Goal: Information Seeking & Learning: Check status

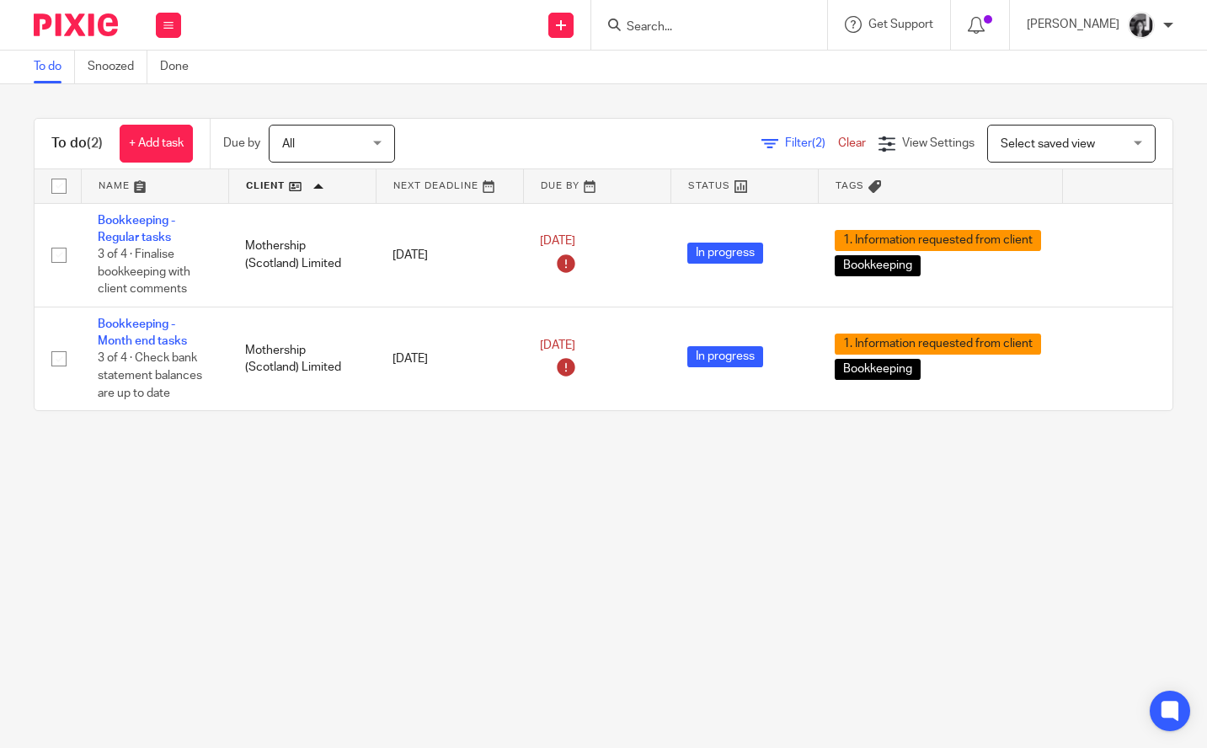
click at [660, 29] on input "Search" at bounding box center [701, 27] width 152 height 15
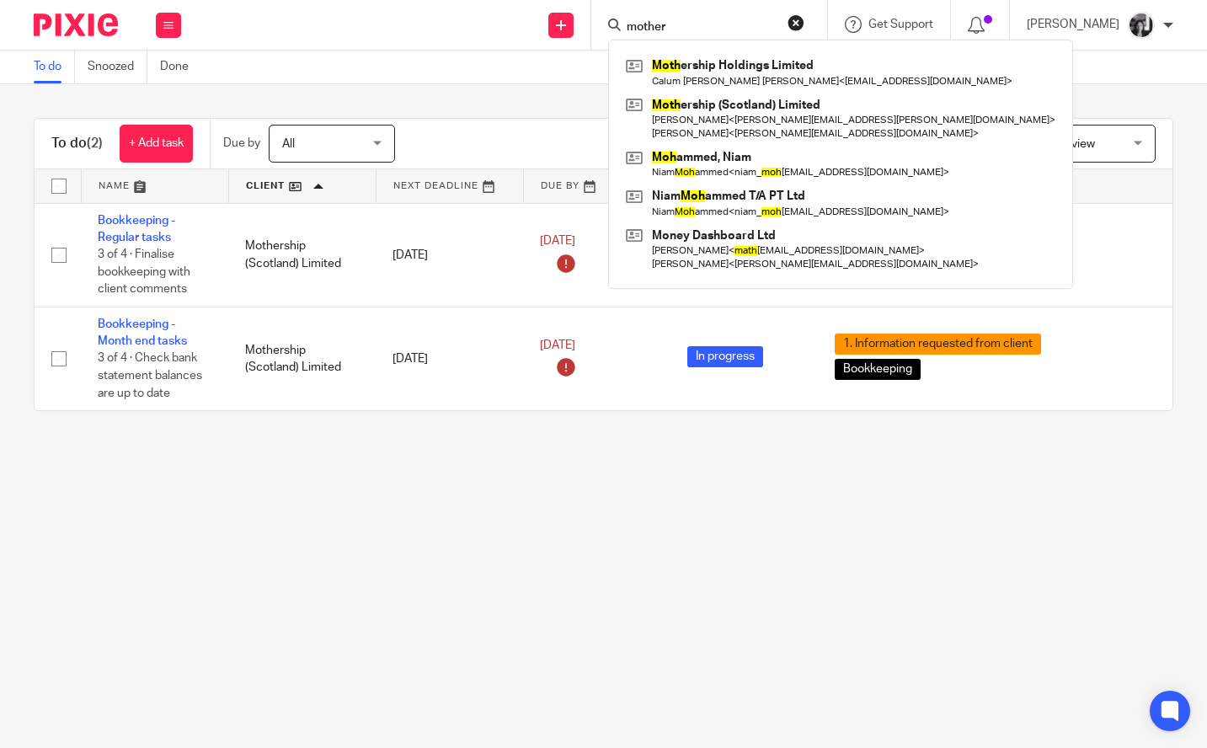
type input "mother"
click button "submit" at bounding box center [0, 0] width 0 height 0
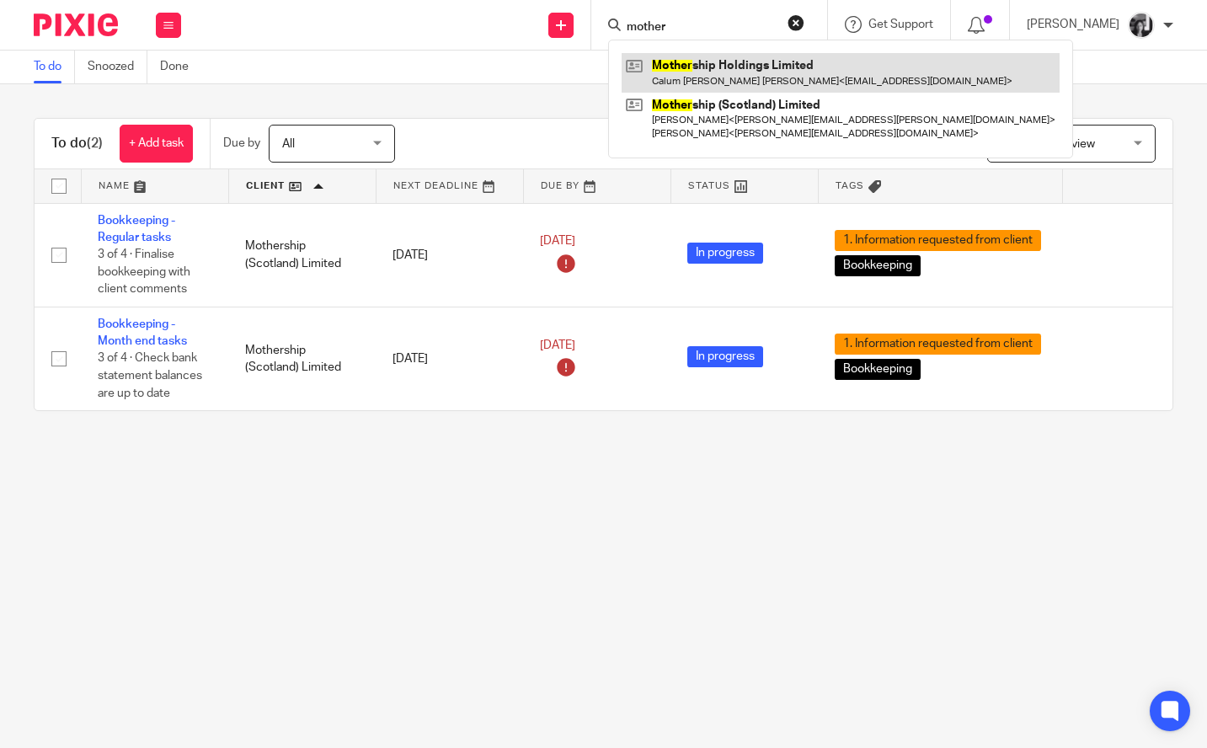
click at [673, 76] on link at bounding box center [841, 72] width 438 height 39
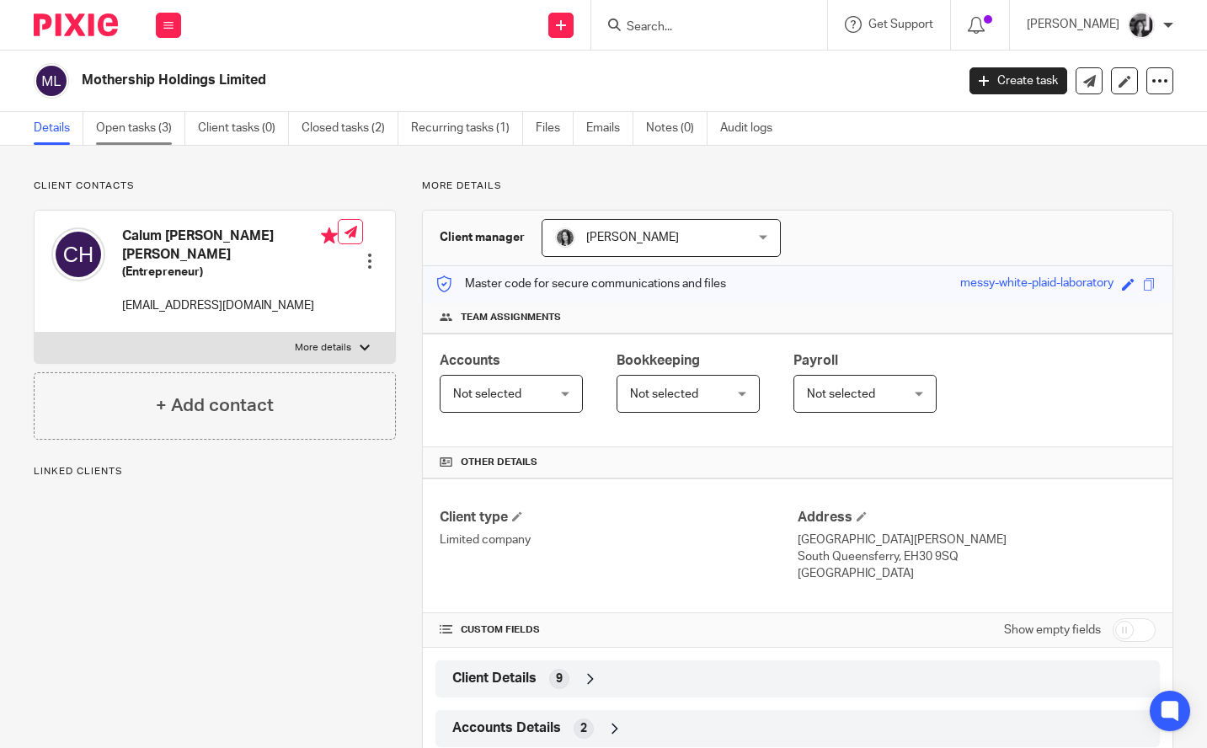
click at [134, 131] on link "Open tasks (3)" at bounding box center [140, 128] width 89 height 33
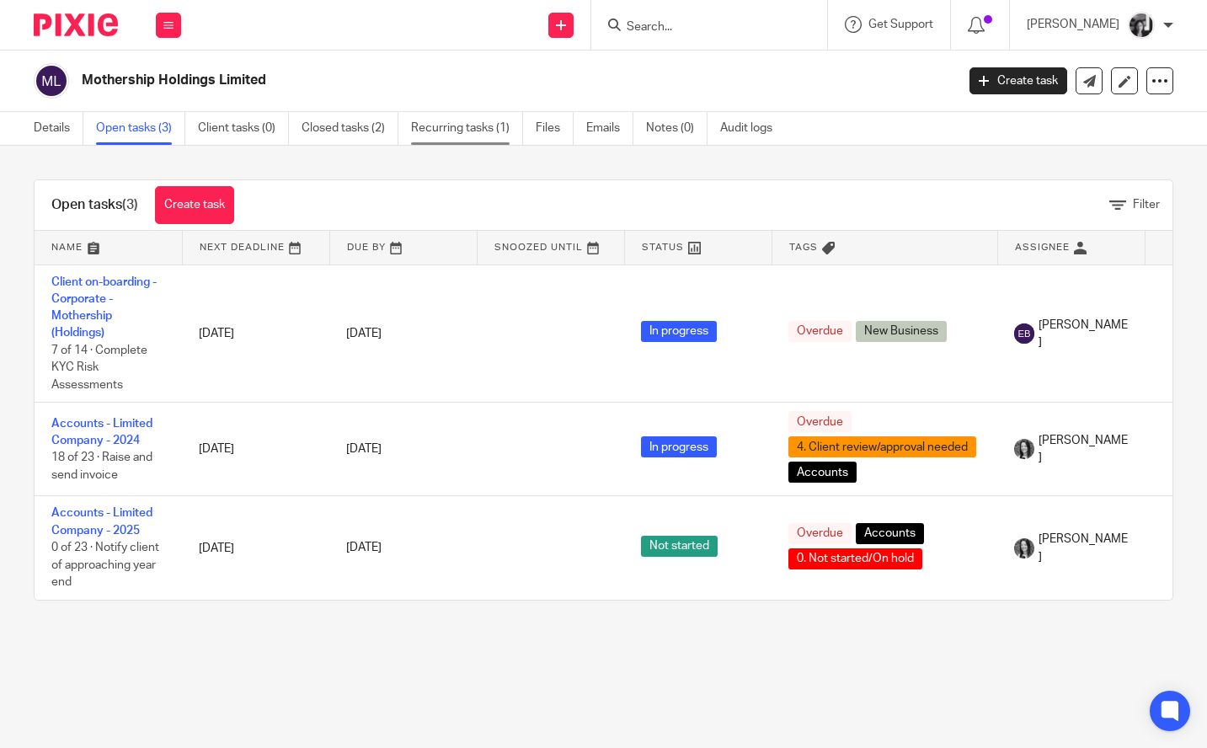
click at [480, 130] on link "Recurring tasks (1)" at bounding box center [467, 128] width 112 height 33
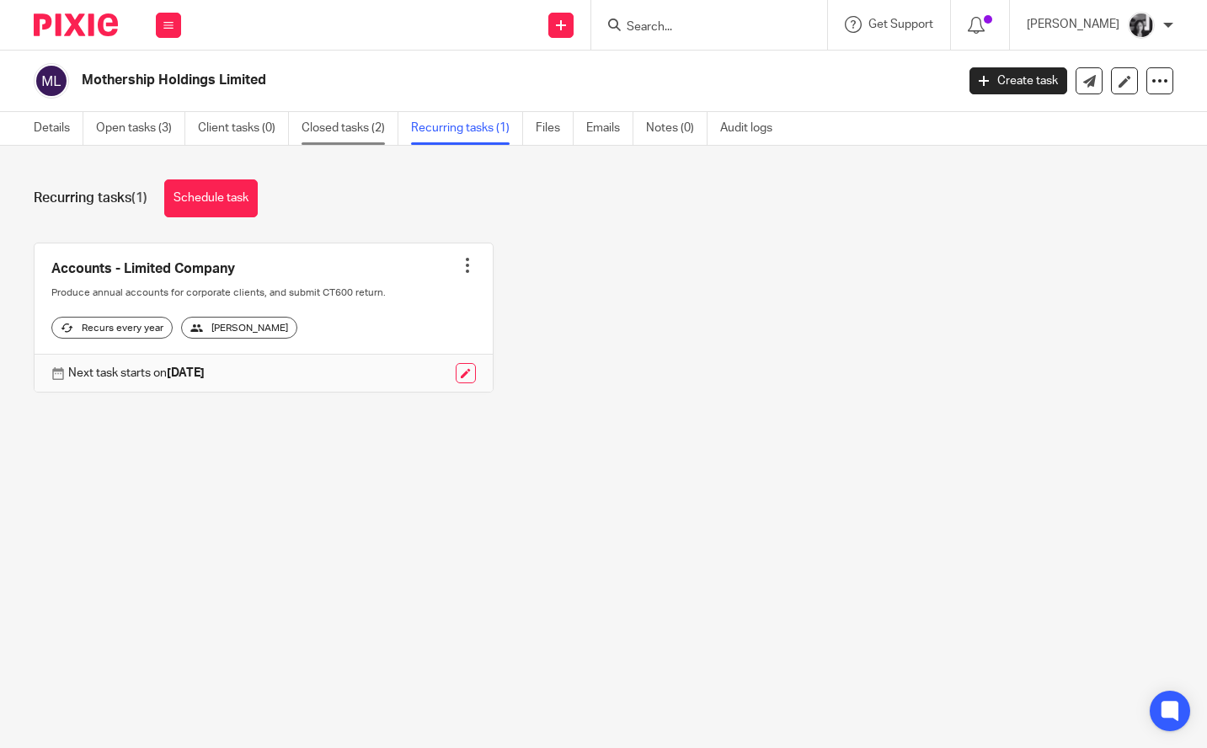
click at [337, 130] on link "Closed tasks (2)" at bounding box center [350, 128] width 97 height 33
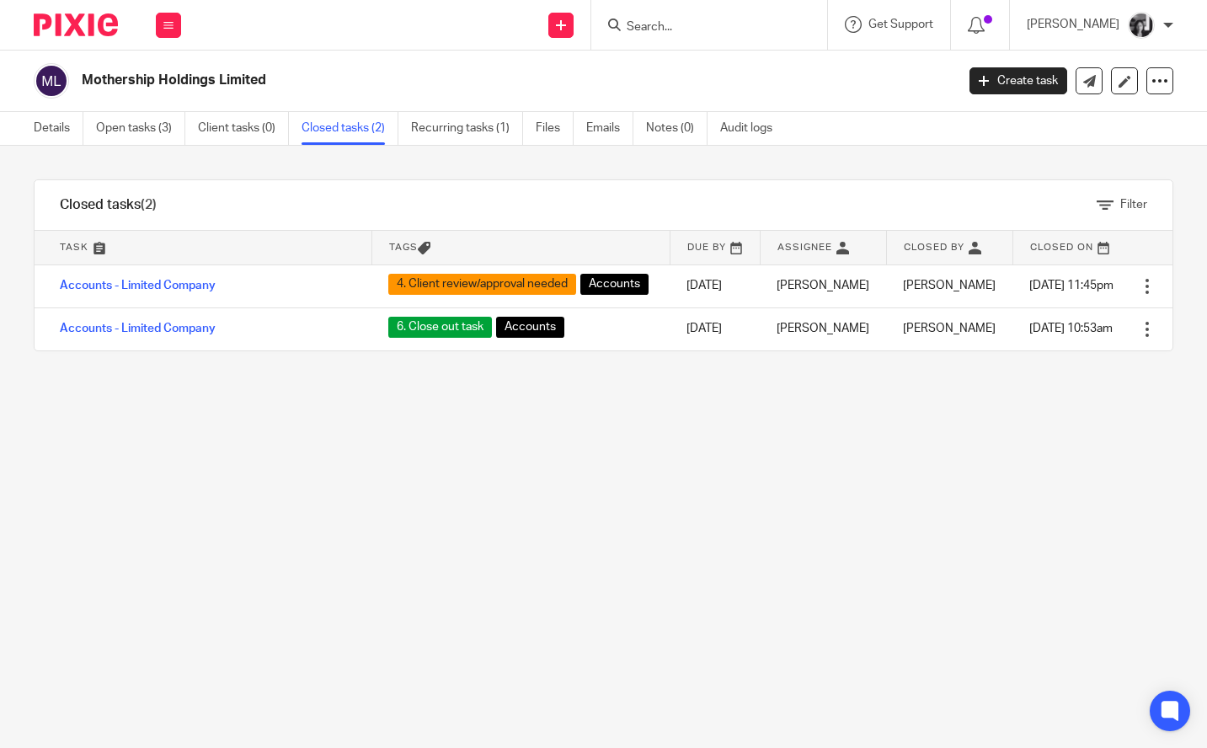
click at [732, 29] on input "Search" at bounding box center [701, 27] width 152 height 15
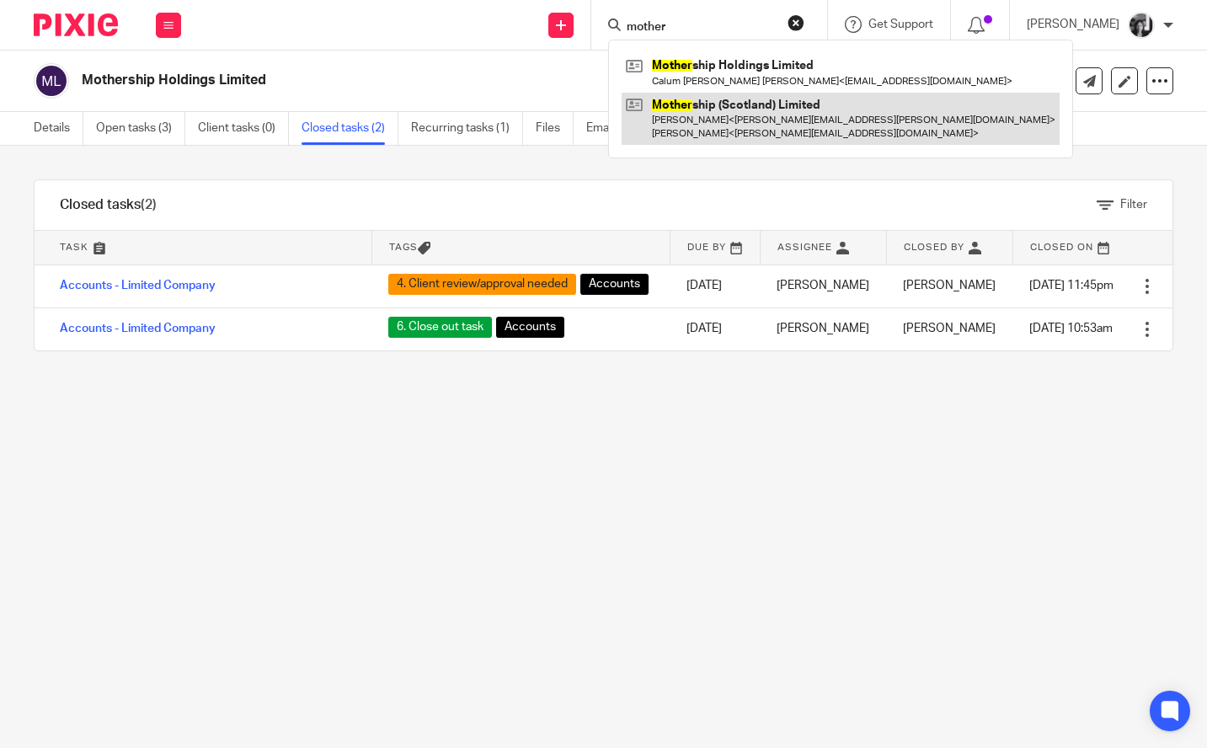
type input "mother"
click at [743, 126] on link at bounding box center [841, 119] width 438 height 52
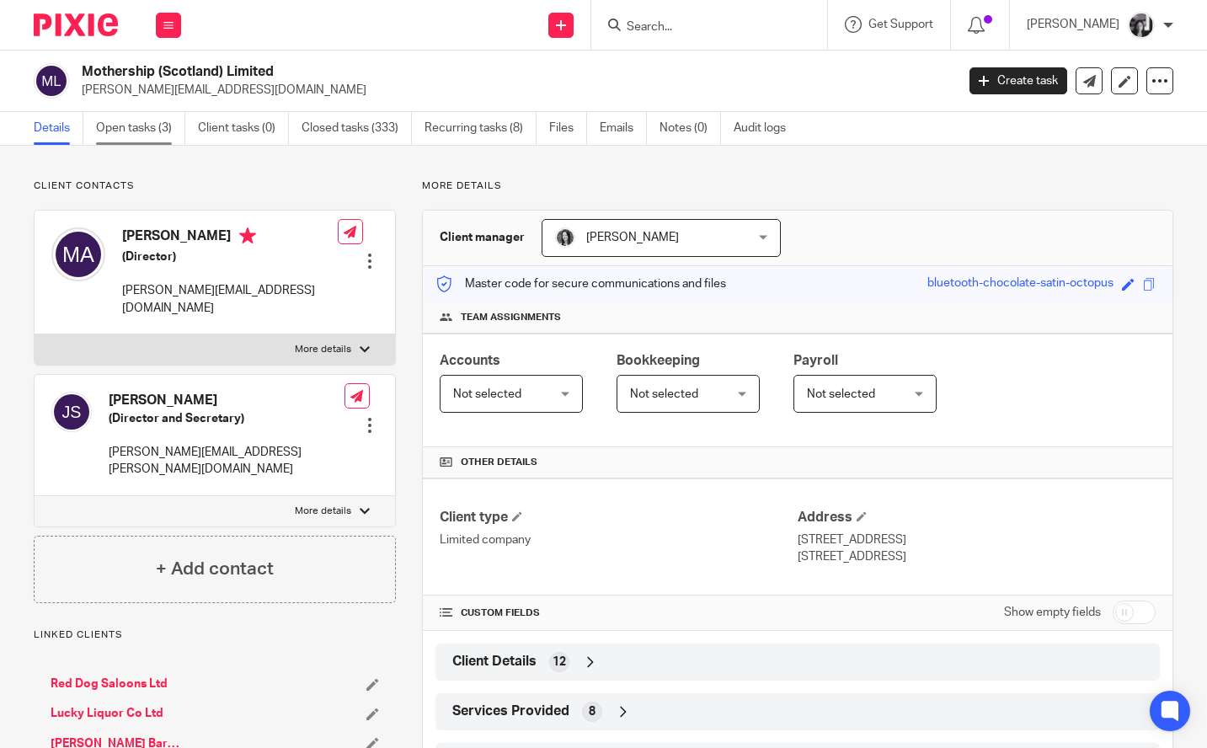
click at [145, 135] on link "Open tasks (3)" at bounding box center [140, 128] width 89 height 33
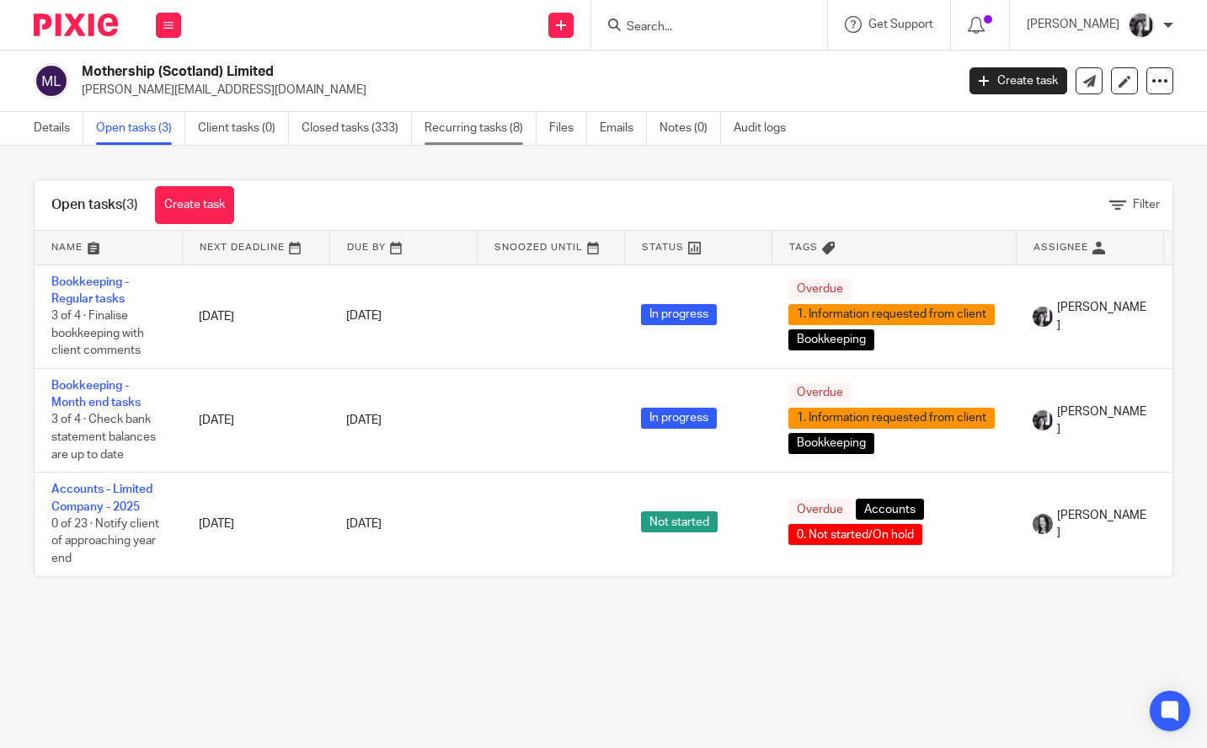
click at [451, 132] on link "Recurring tasks (8)" at bounding box center [480, 128] width 112 height 33
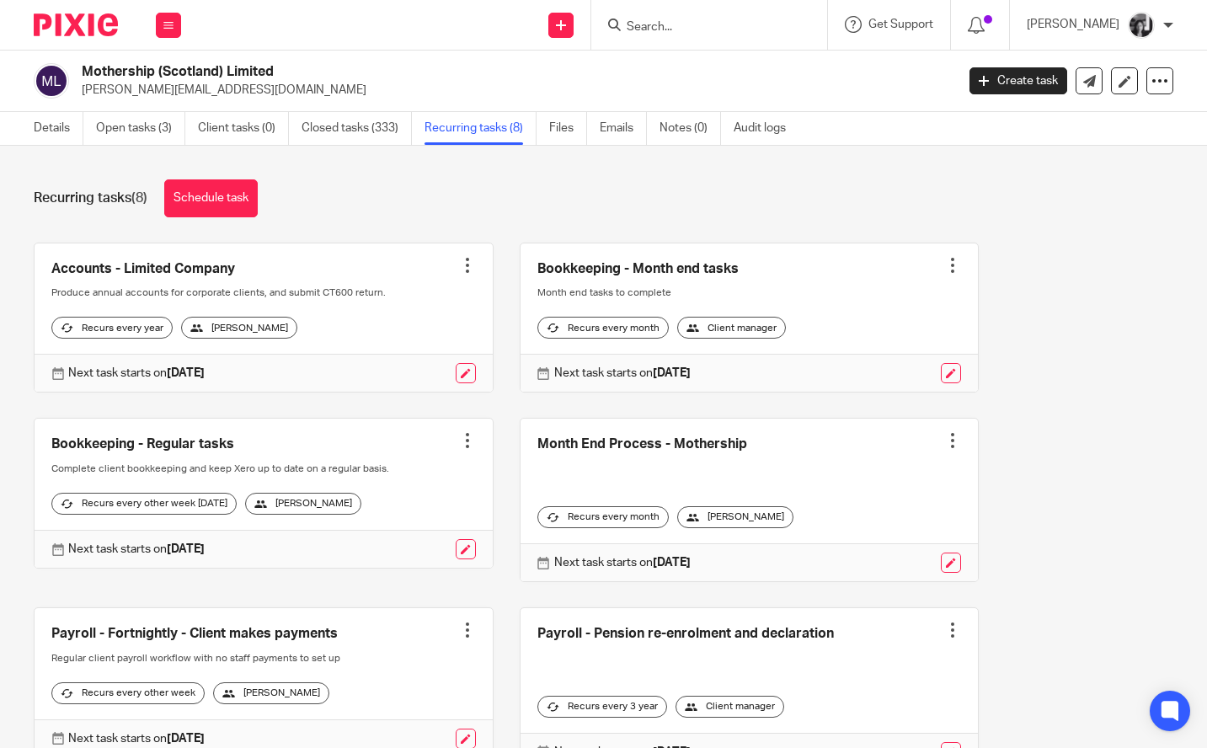
click at [635, 276] on link at bounding box center [749, 317] width 458 height 149
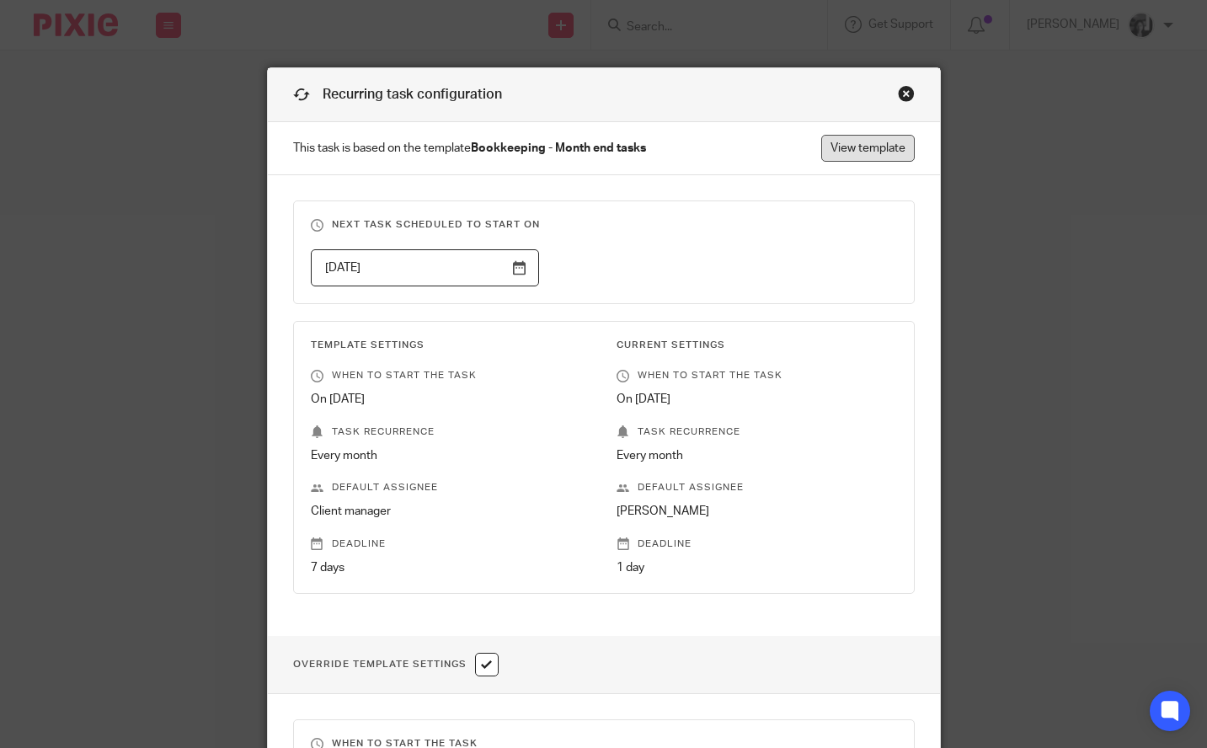
click at [860, 146] on link "View template" at bounding box center [867, 148] width 93 height 27
click at [898, 90] on div "Close this dialog window" at bounding box center [906, 93] width 17 height 17
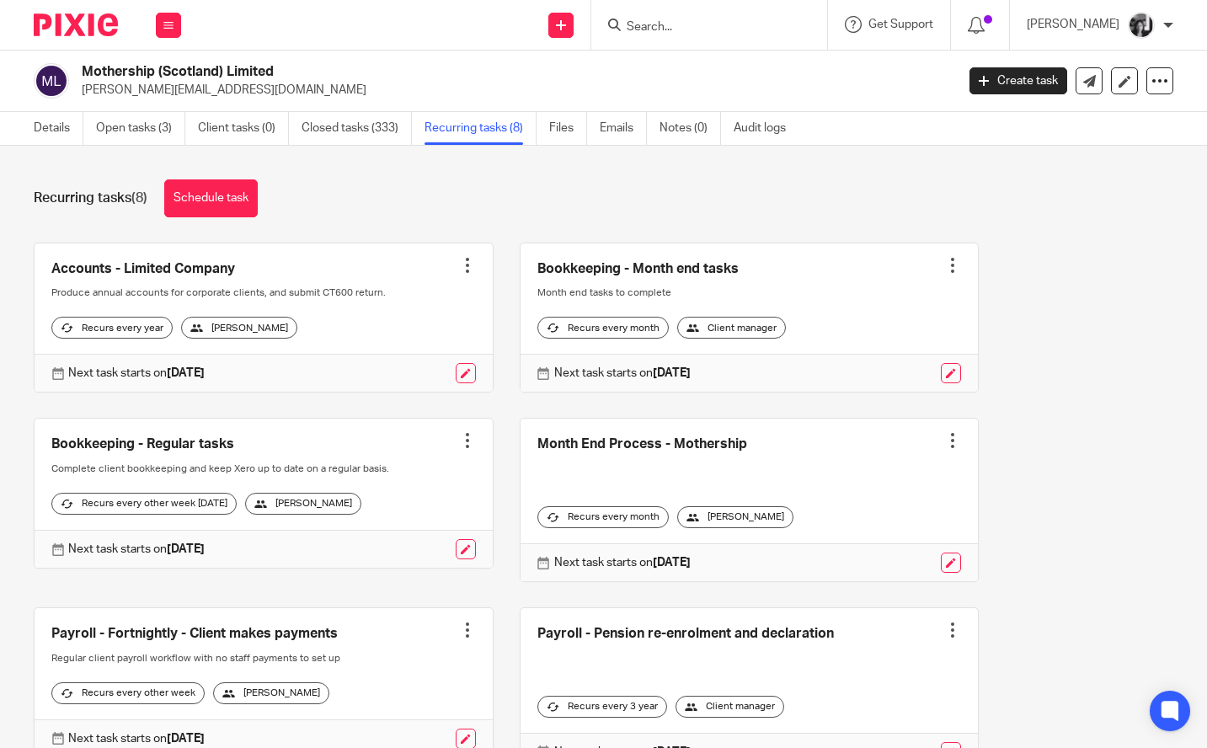
click at [899, 219] on div "Recurring tasks (8) Schedule task Accounts - Limited Company Create task Clone …" at bounding box center [603, 447] width 1207 height 602
click at [354, 130] on link "Closed tasks (333)" at bounding box center [357, 128] width 110 height 33
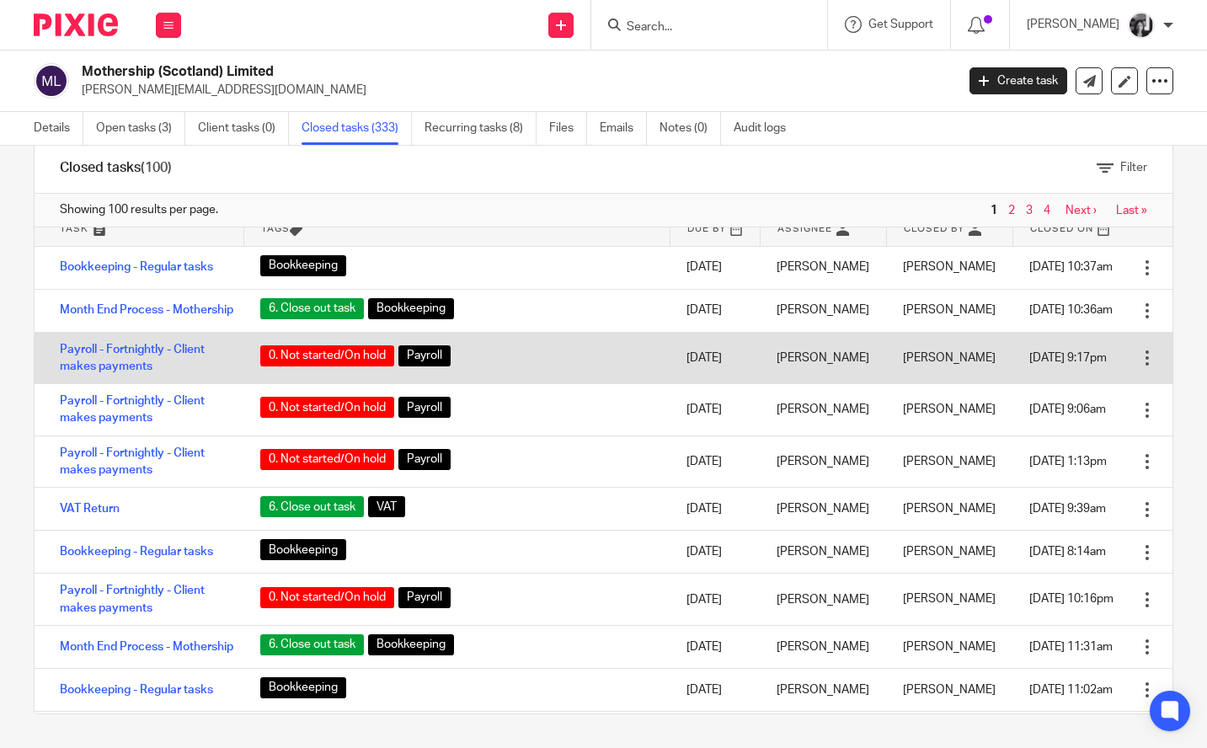
scroll to position [16, 0]
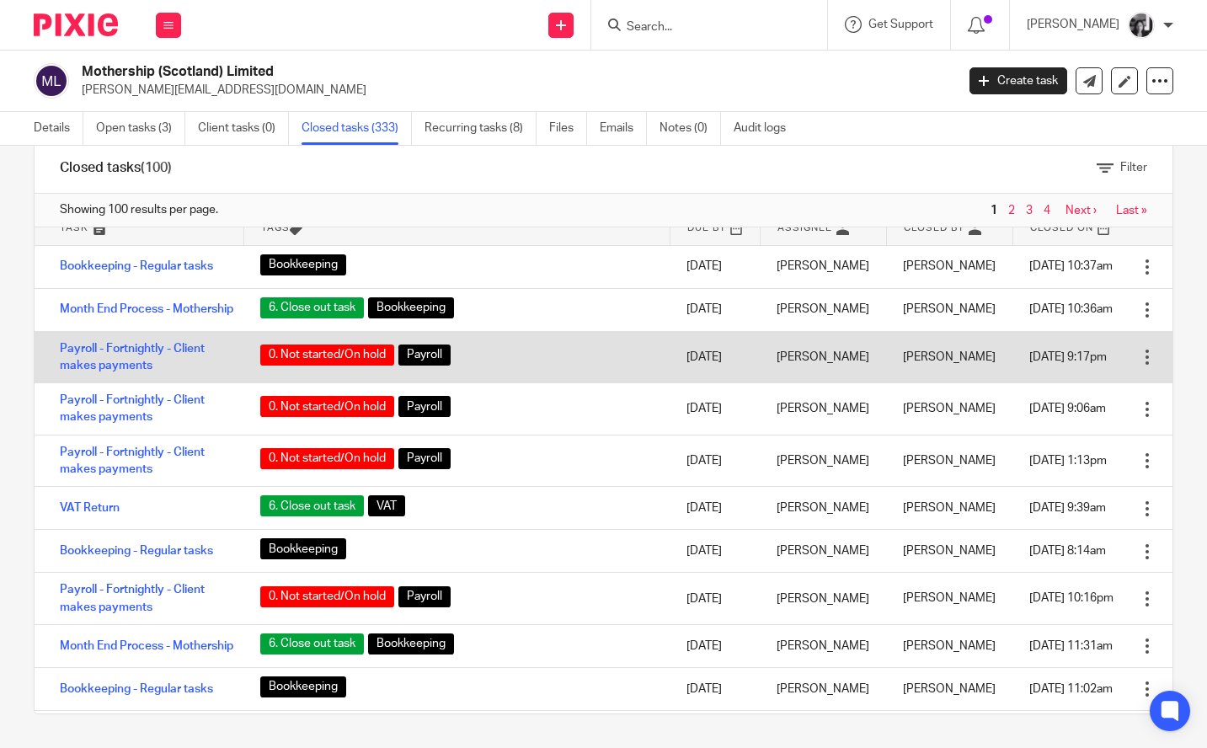
click at [670, 383] on td "[DATE]" at bounding box center [715, 357] width 90 height 52
click at [77, 371] on link "Payroll - Fortnightly - Client makes payments" at bounding box center [132, 357] width 145 height 29
